Goal: Information Seeking & Learning: Learn about a topic

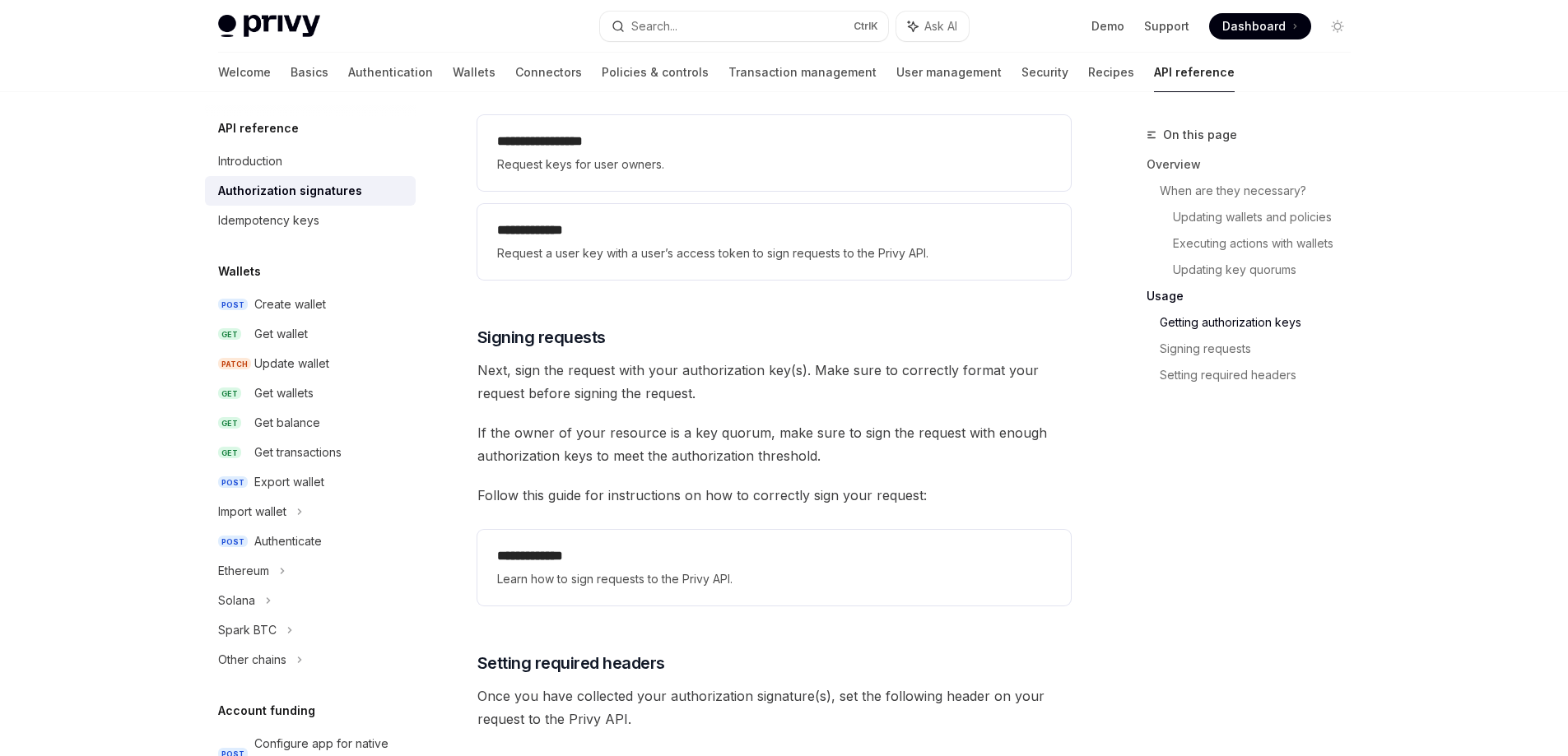
scroll to position [2304, 0]
click at [918, 443] on span "If the owner of your resource is a key quorum, make sure to sign the request wi…" at bounding box center [774, 443] width 594 height 46
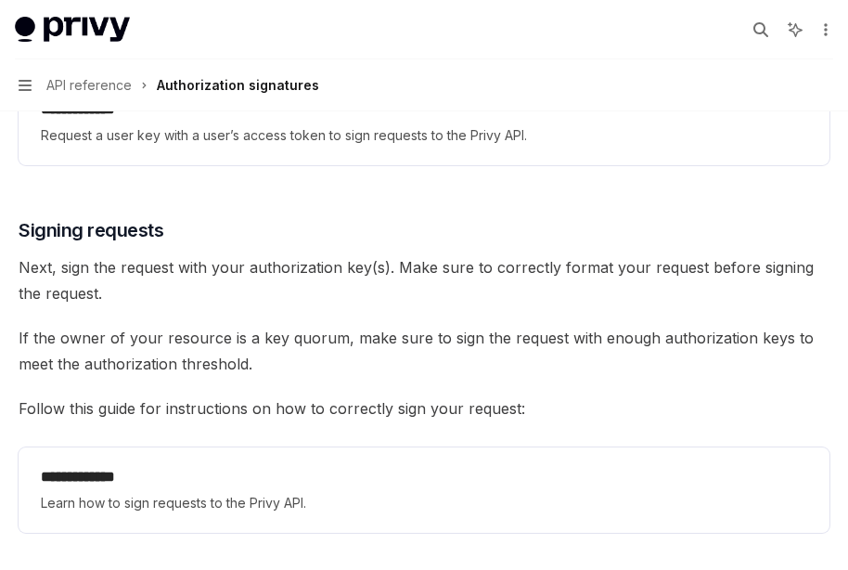
type textarea "*"
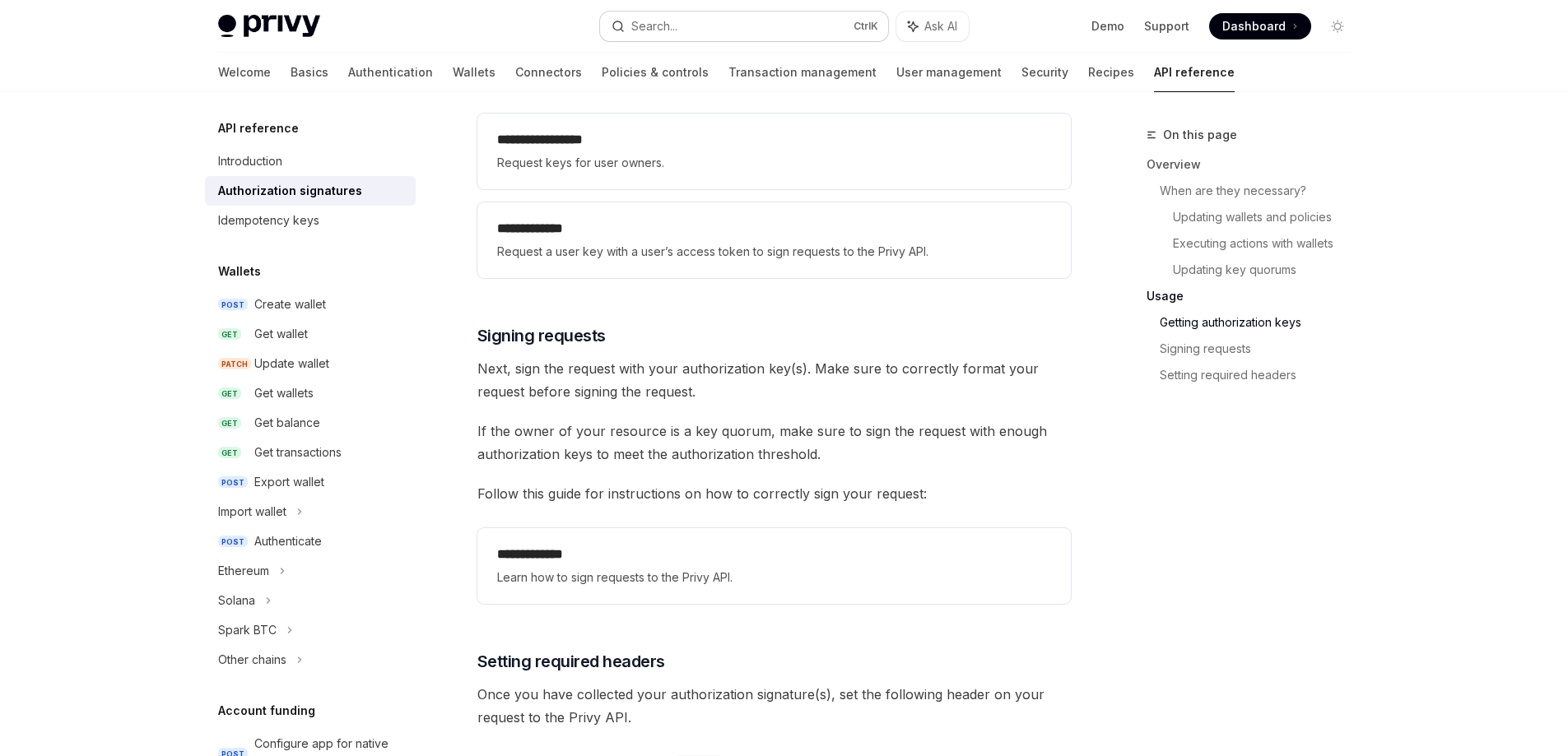
click at [771, 32] on button "Search... Ctrl K" at bounding box center [744, 26] width 288 height 29
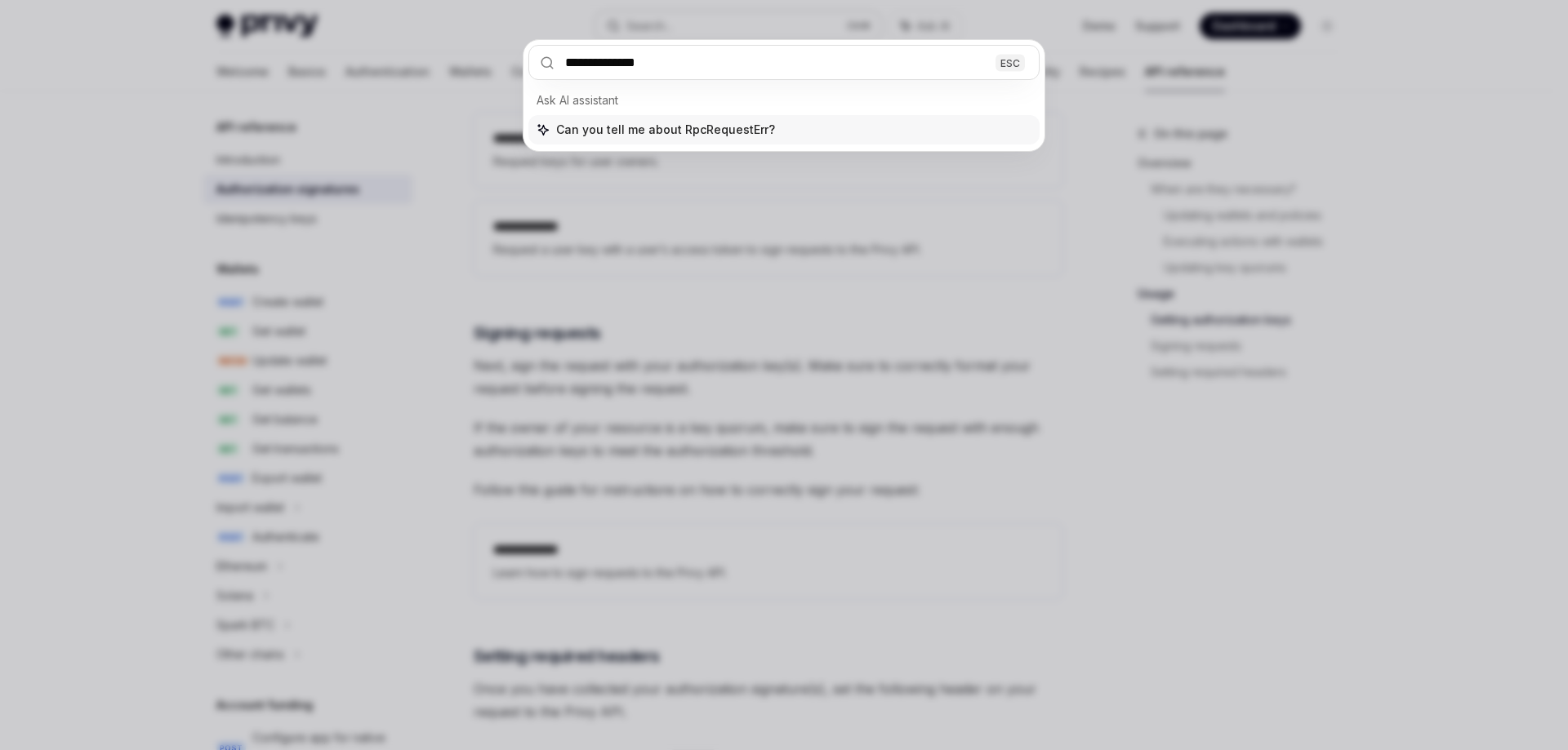
type input "**********"
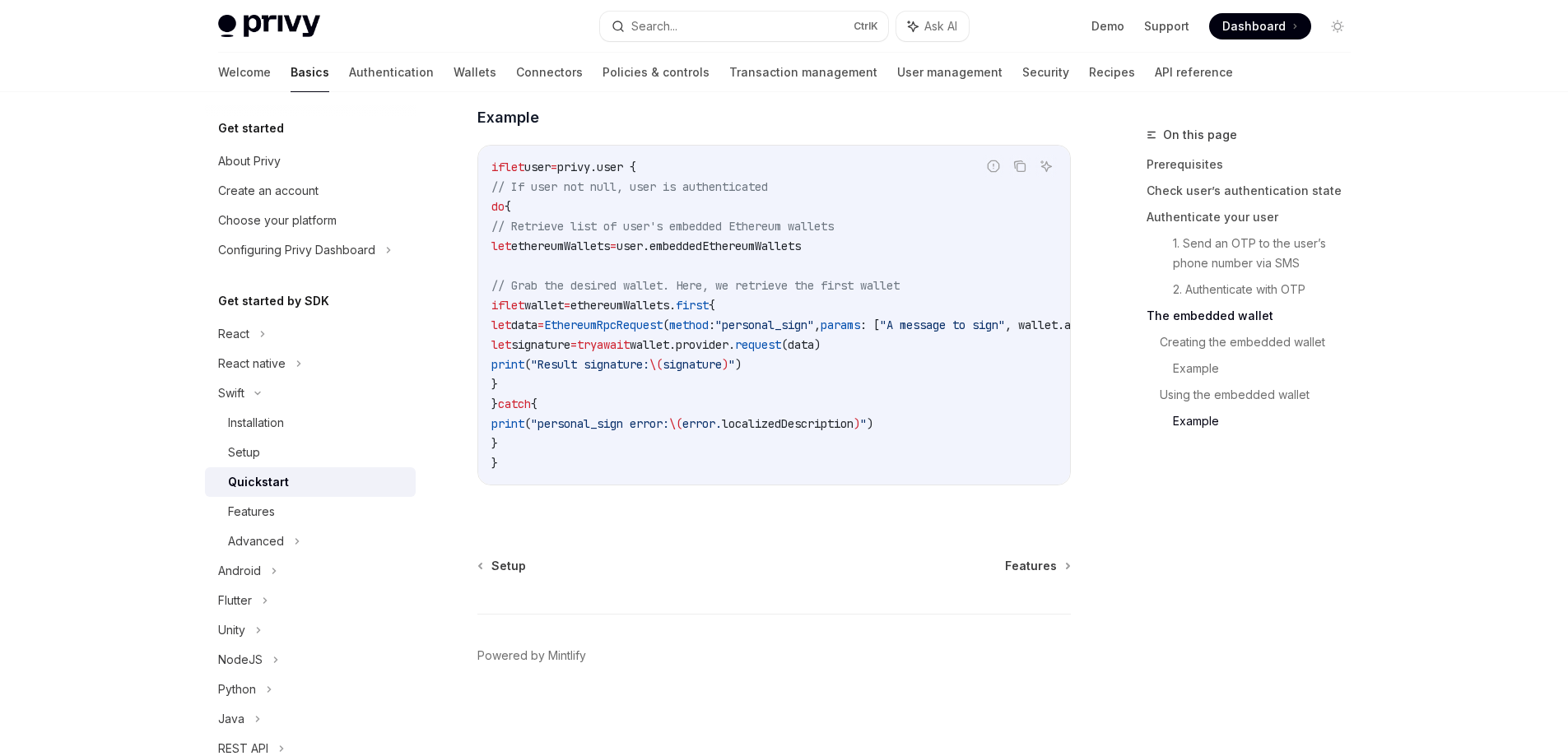
scroll to position [3380, 0]
click at [951, 34] on span "Ask AI" at bounding box center [941, 26] width 33 height 17
type textarea "*"
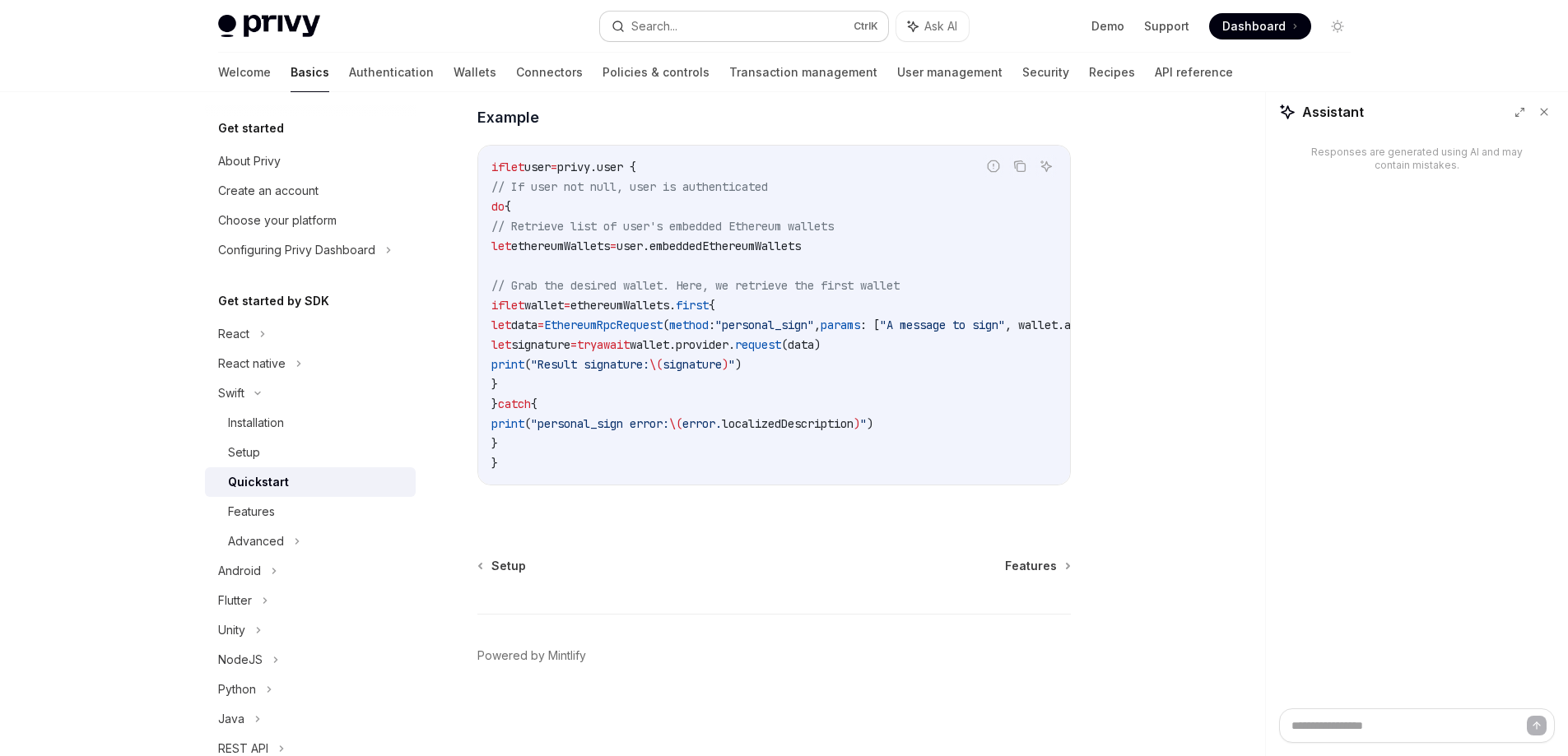
click at [809, 27] on button "Search... Ctrl K" at bounding box center [744, 26] width 288 height 29
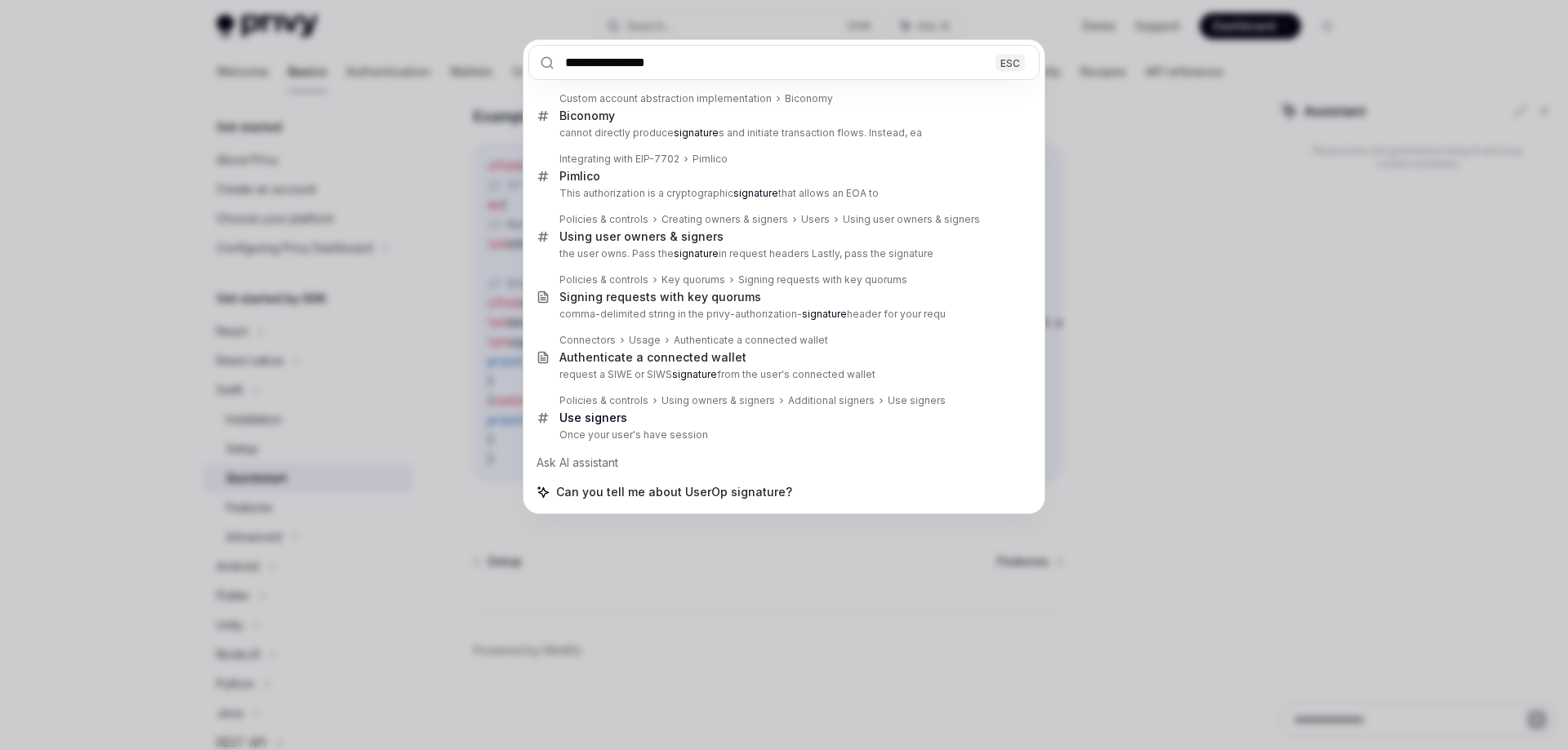
type input "**********"
click at [283, 300] on div "**********" at bounding box center [784, 375] width 1568 height 750
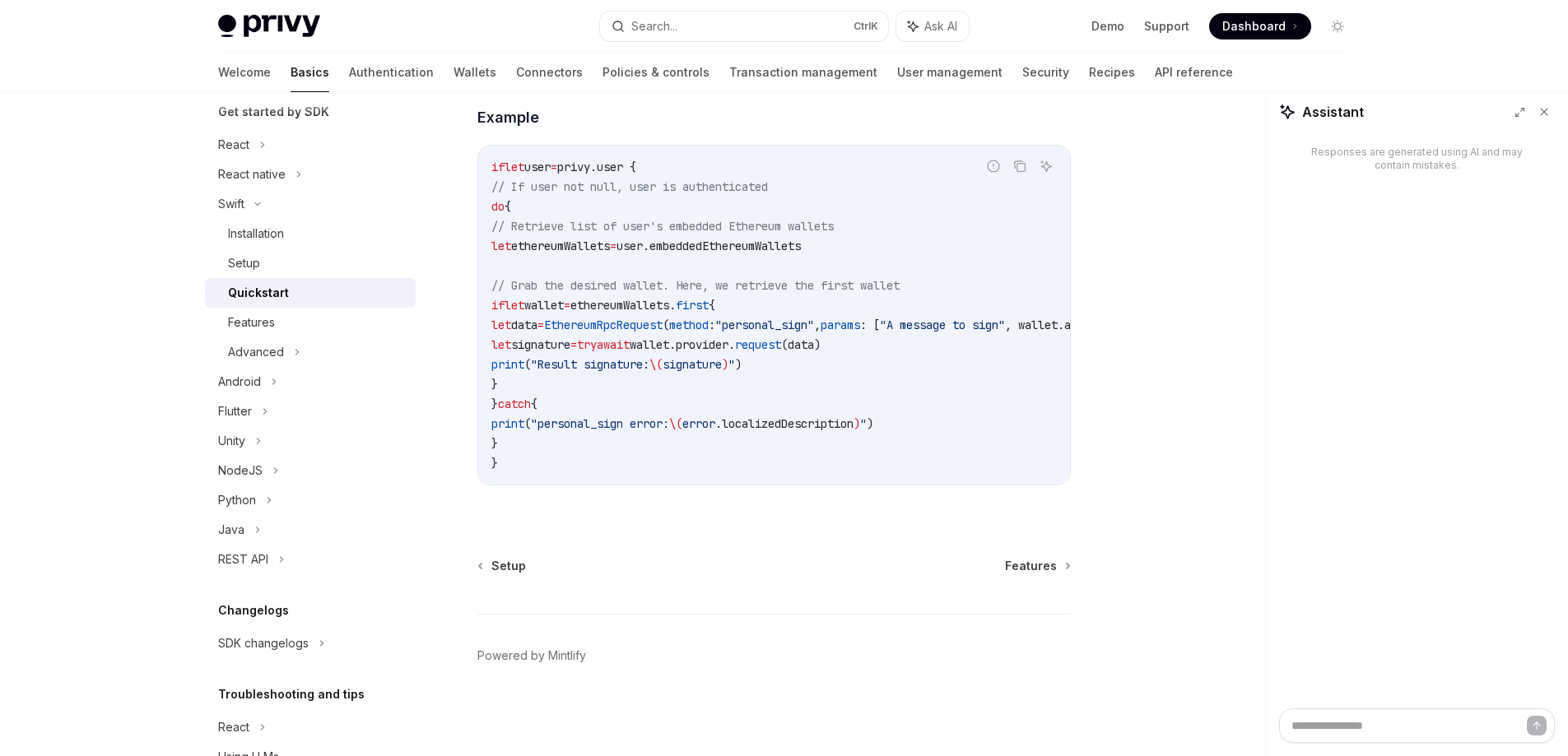
scroll to position [0, 0]
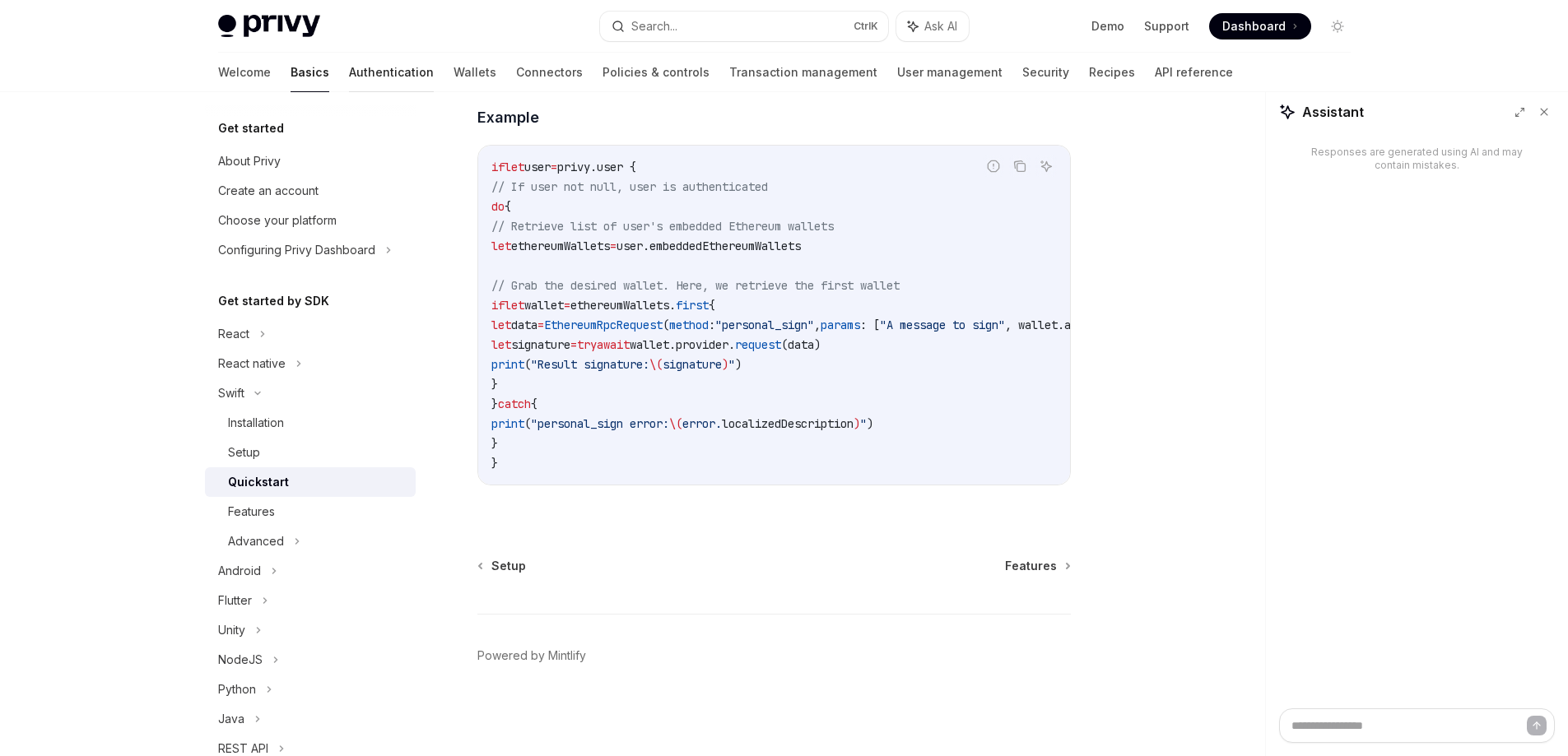
click at [349, 85] on link "Authentication" at bounding box center [391, 72] width 85 height 40
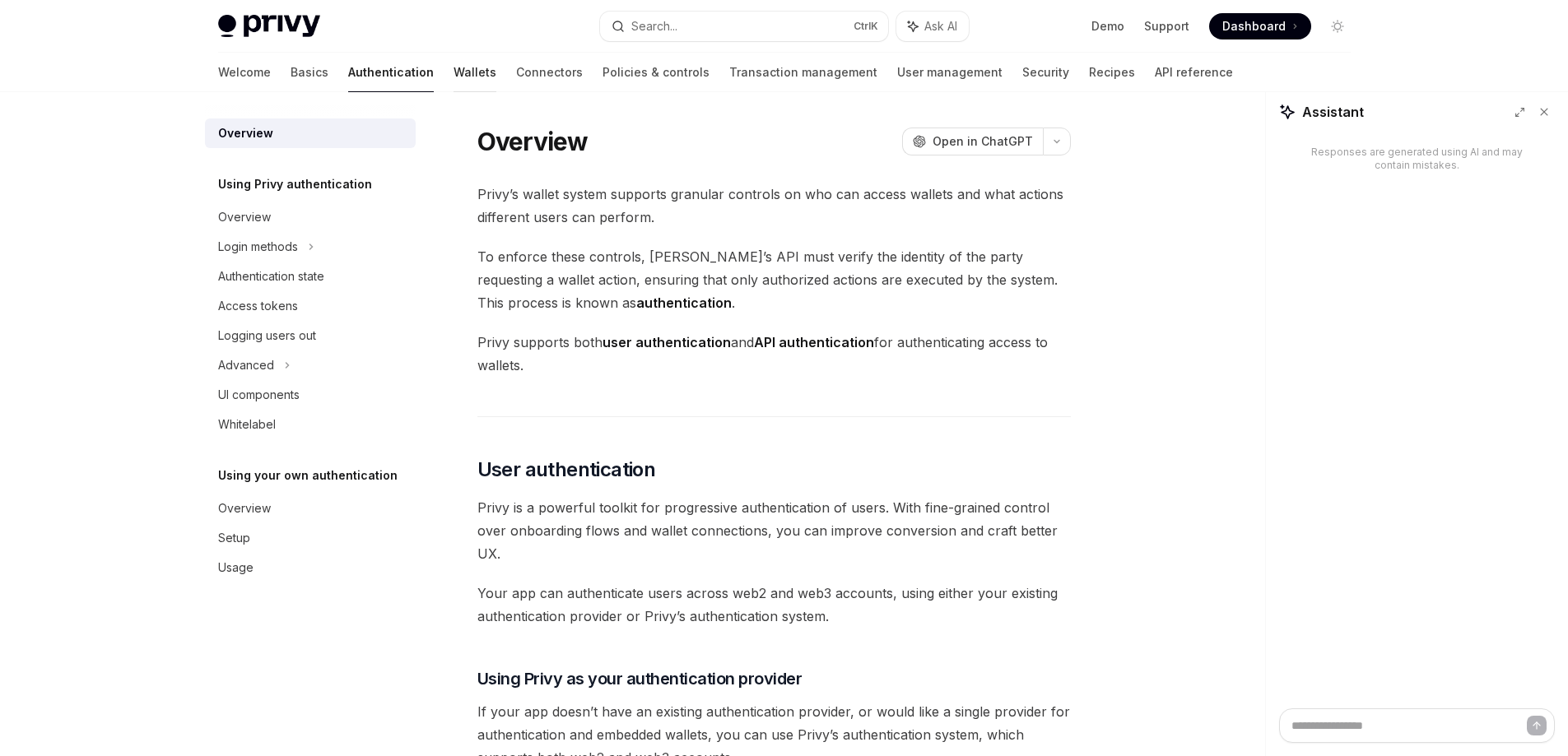
click at [453, 62] on link "Wallets" at bounding box center [475, 72] width 43 height 40
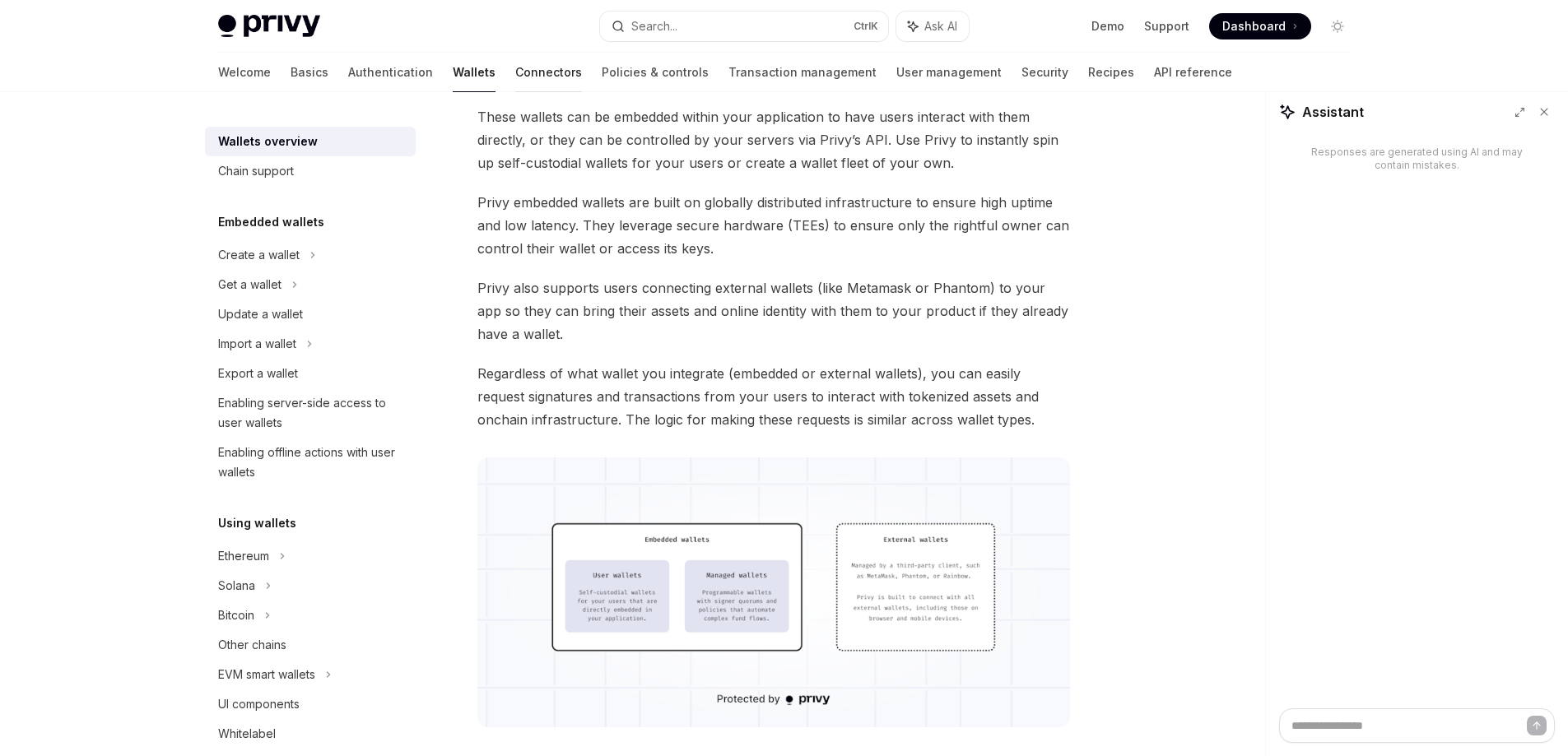
click at [516, 60] on link "Connectors" at bounding box center [548, 72] width 67 height 40
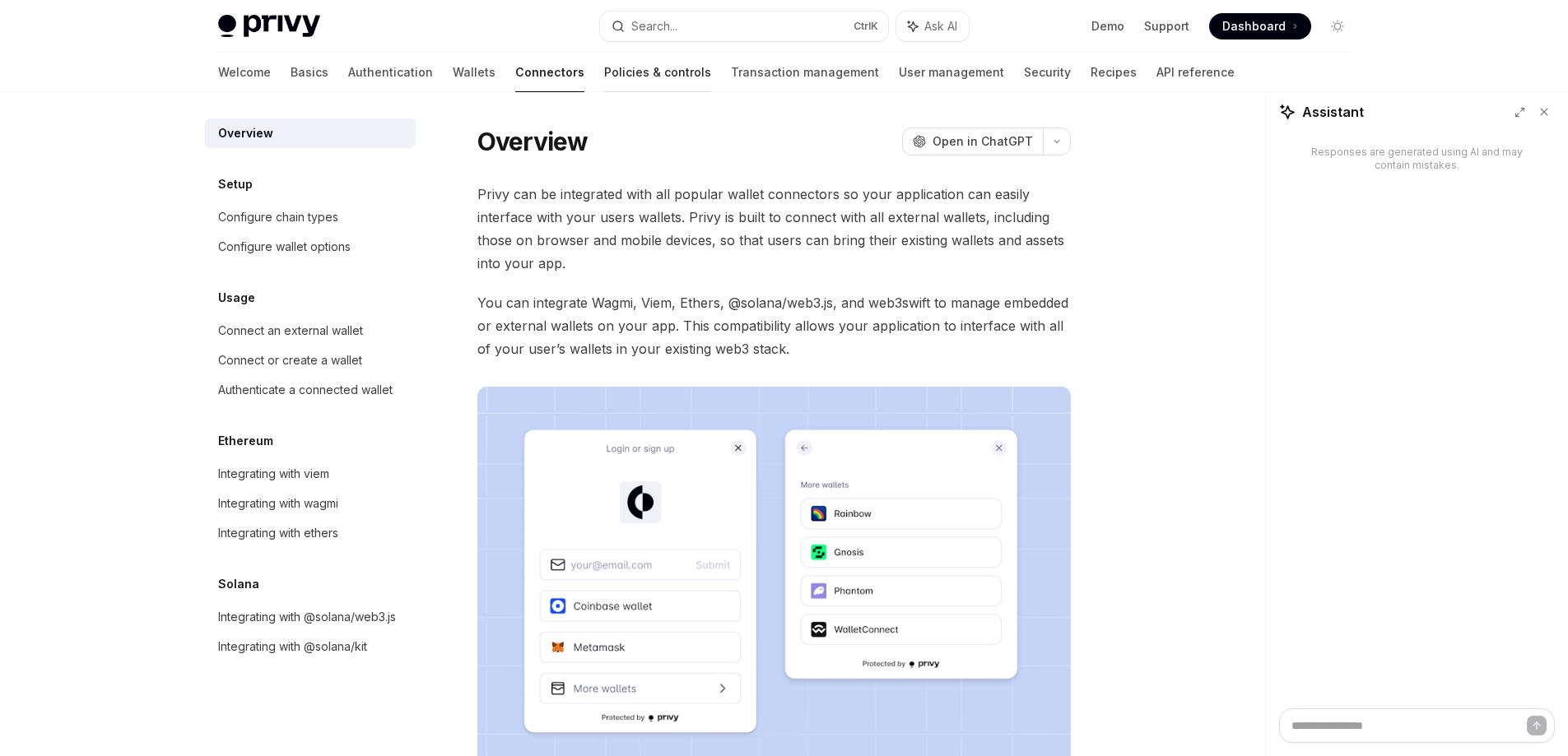
click at [604, 83] on link "Policies & controls" at bounding box center [658, 72] width 107 height 40
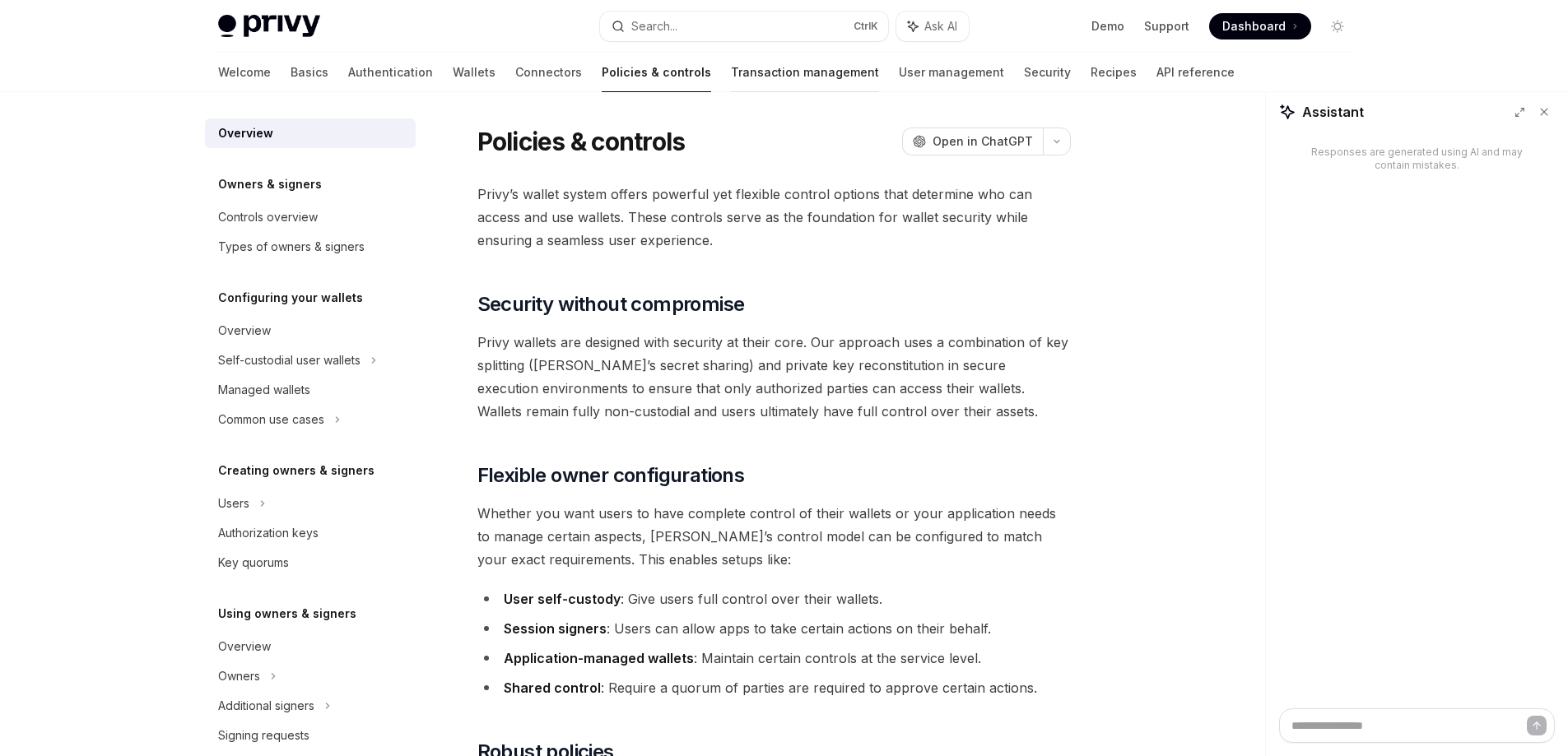
click at [731, 88] on link "Transaction management" at bounding box center [805, 72] width 148 height 40
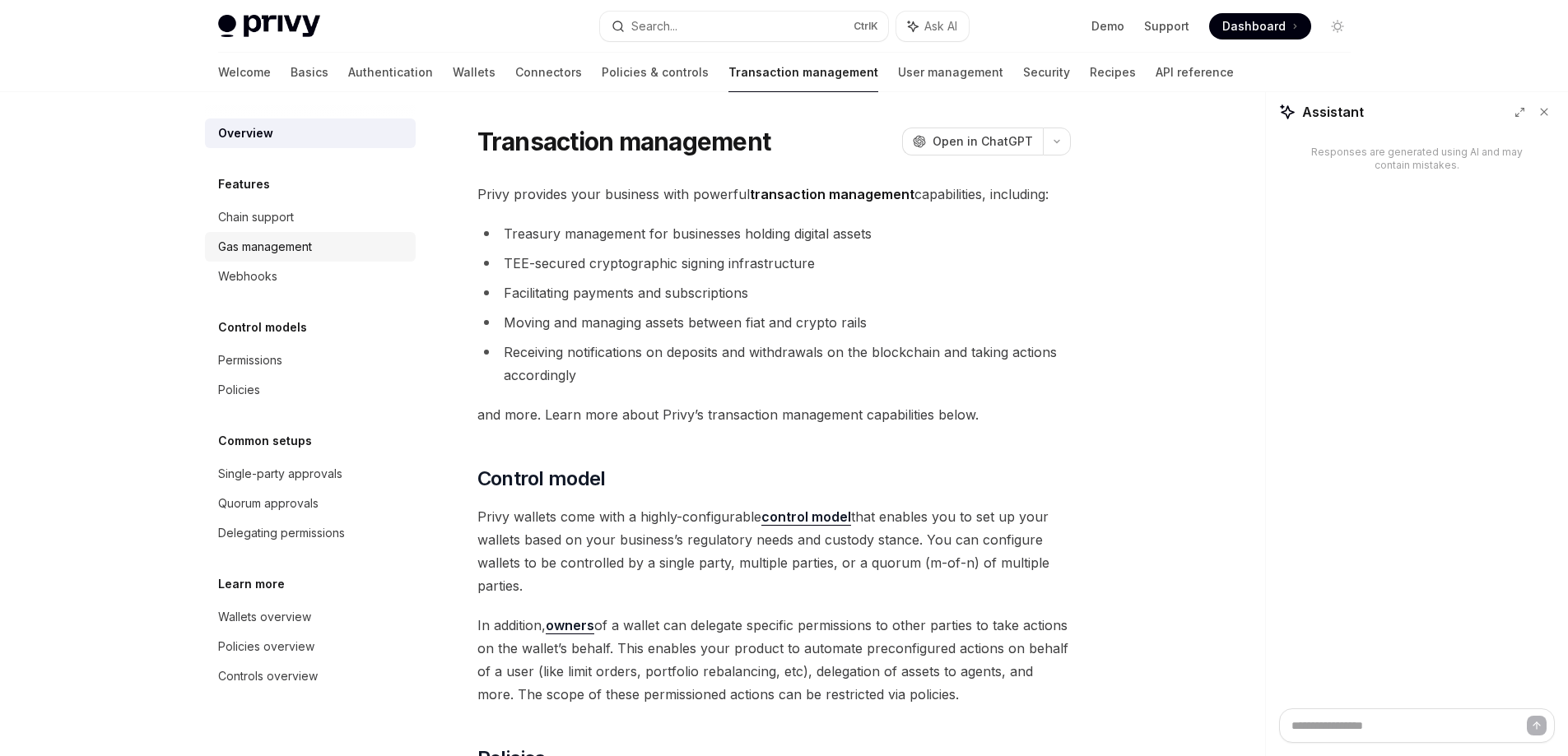
click at [320, 255] on div "Gas management" at bounding box center [311, 247] width 187 height 20
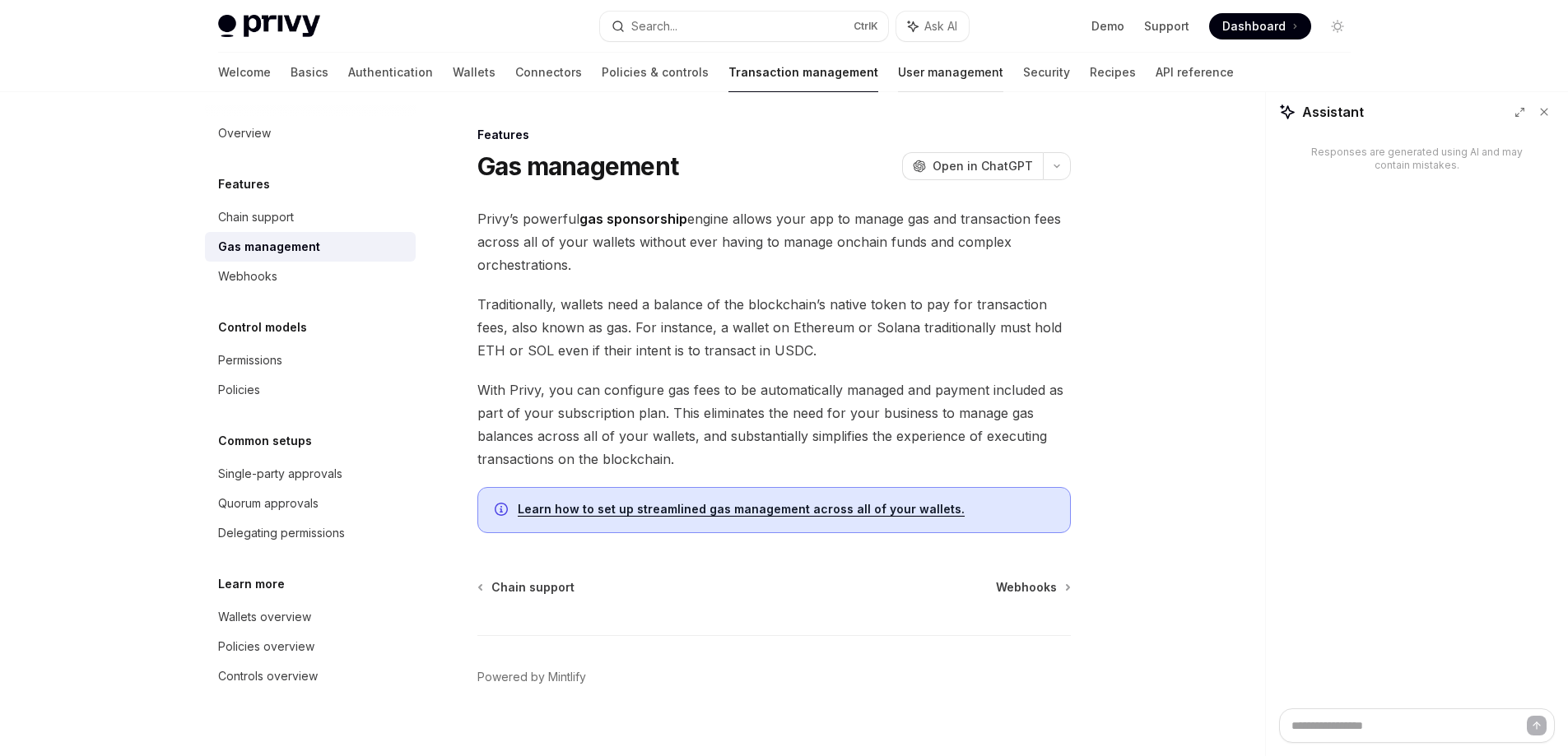
click at [898, 67] on link "User management" at bounding box center [950, 72] width 106 height 40
type textarea "*"
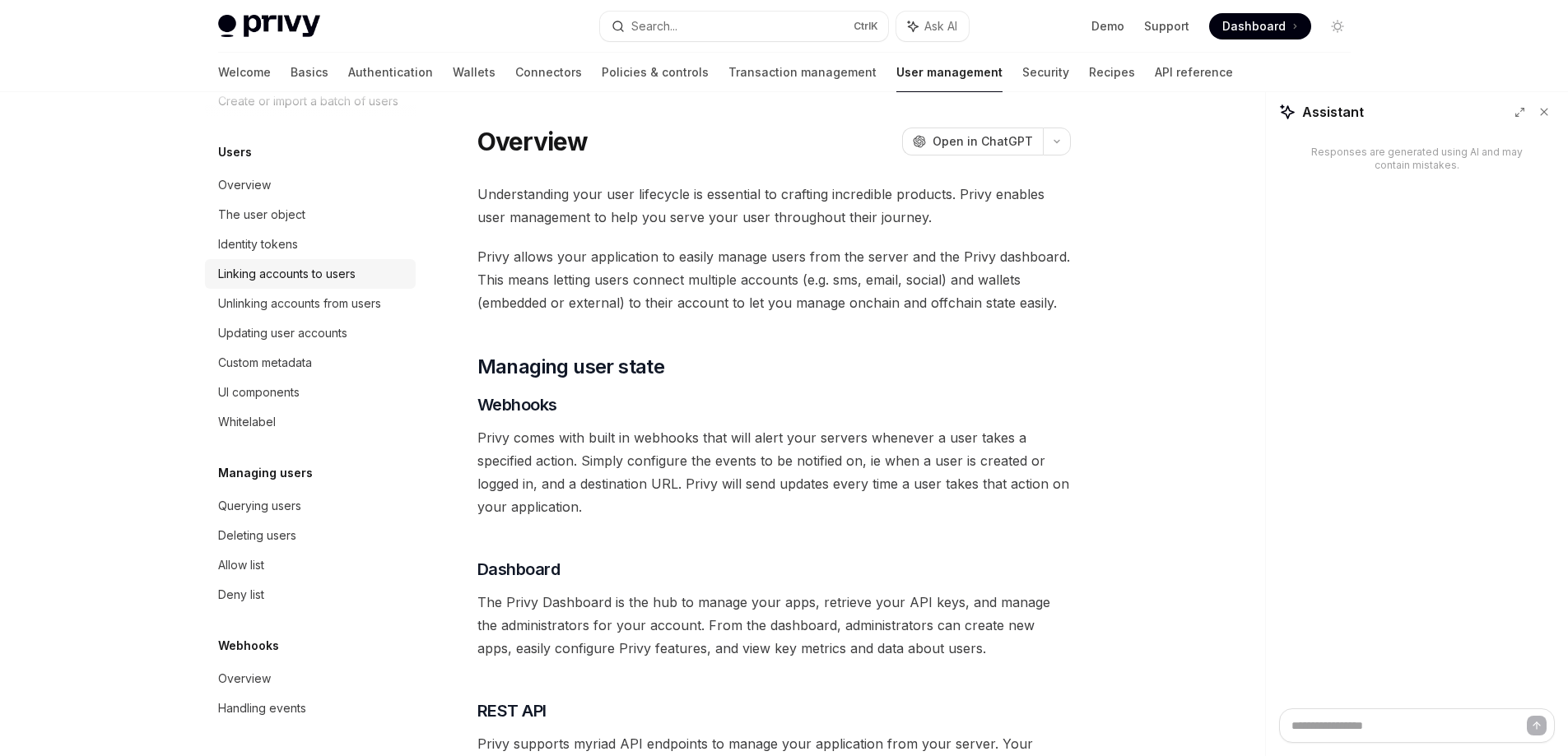
scroll to position [195, 0]
